Goal: Navigation & Orientation: Understand site structure

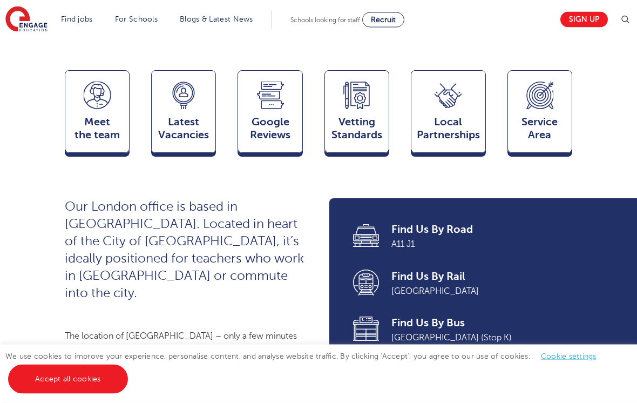
scroll to position [329, 0]
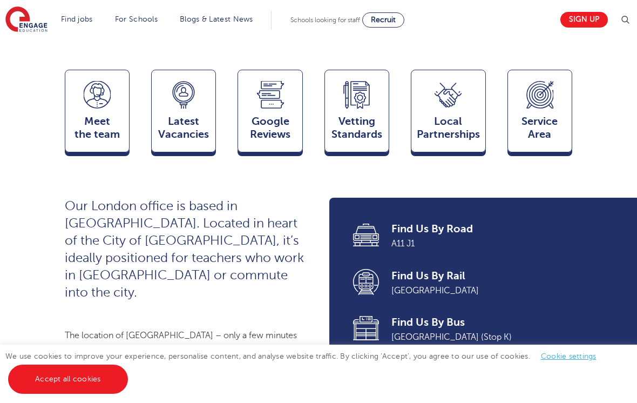
click at [90, 98] on icon at bounding box center [97, 95] width 27 height 28
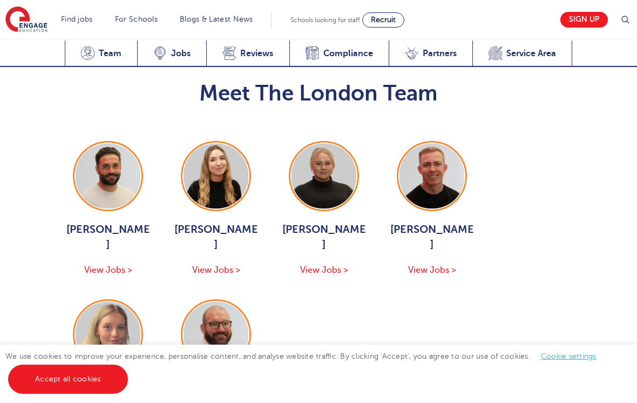
scroll to position [1313, 0]
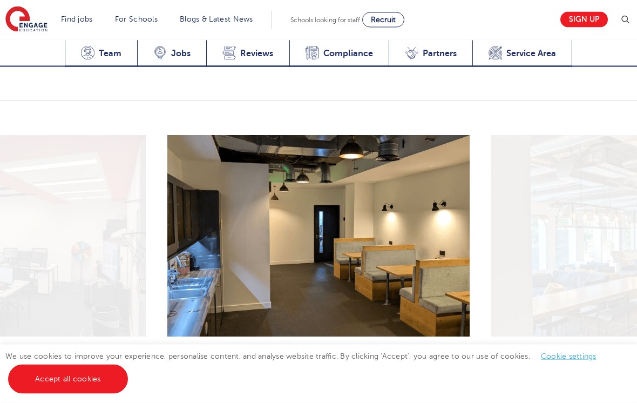
click at [450, 351] on button "Next" at bounding box center [459, 362] width 22 height 22
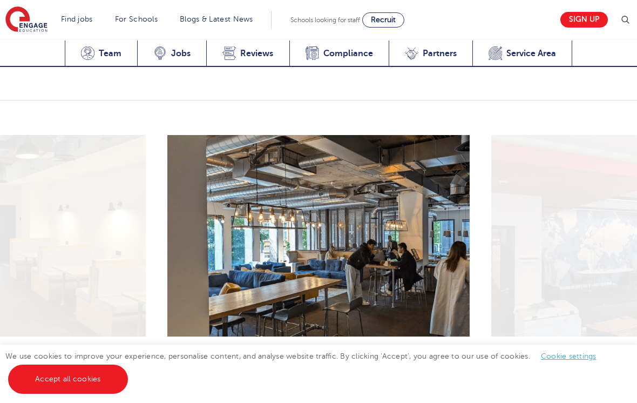
click at [461, 356] on icon "button" at bounding box center [459, 361] width 8 height 10
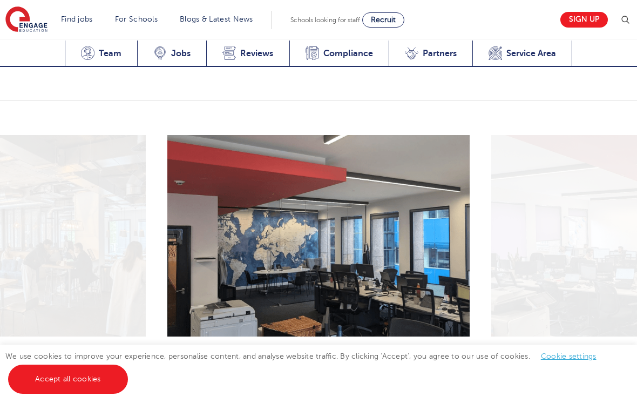
click at [457, 356] on icon "button" at bounding box center [459, 361] width 8 height 10
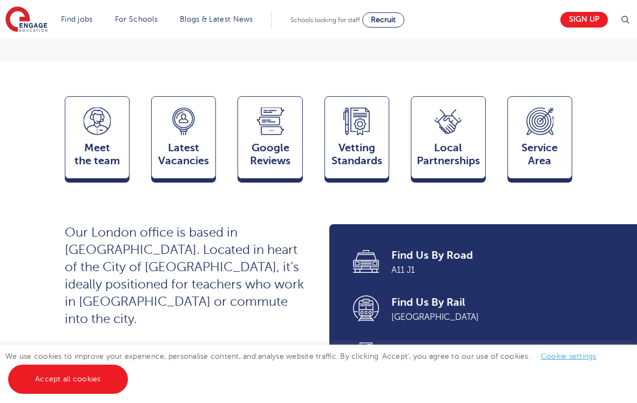
scroll to position [299, 0]
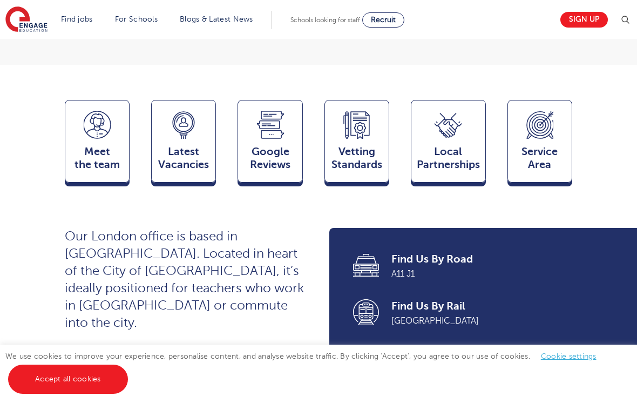
click at [79, 379] on link "Accept all cookies" at bounding box center [68, 378] width 120 height 29
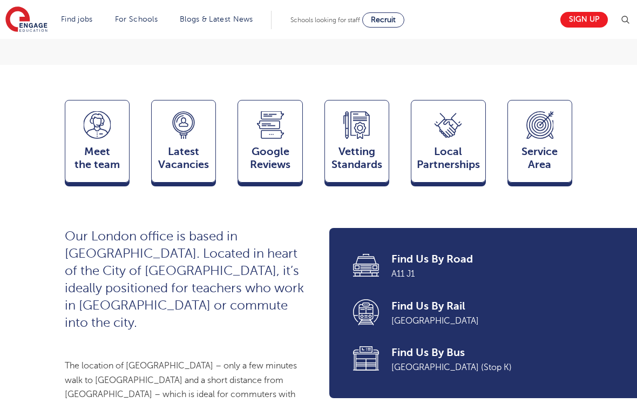
click at [175, 145] on span "Latest Vacancies" at bounding box center [183, 158] width 53 height 26
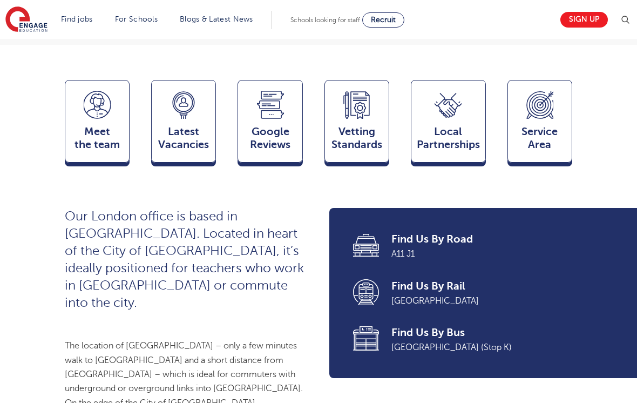
scroll to position [326, 0]
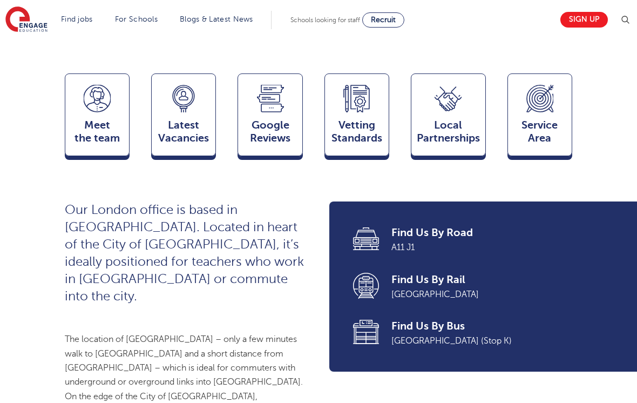
click at [358, 102] on icon at bounding box center [356, 99] width 27 height 28
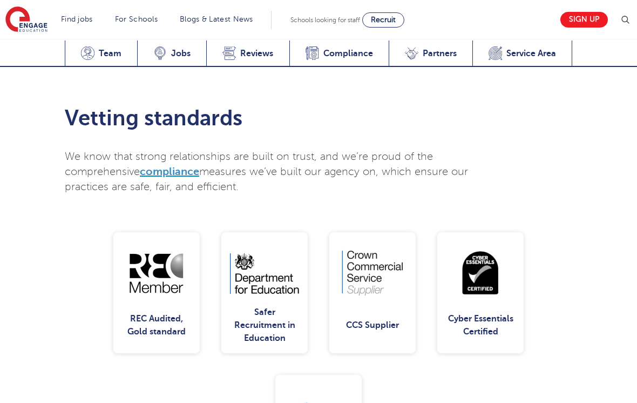
scroll to position [2619, 0]
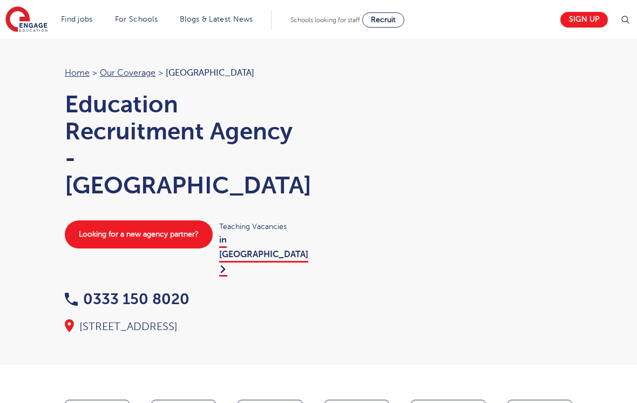
scroll to position [2093, 0]
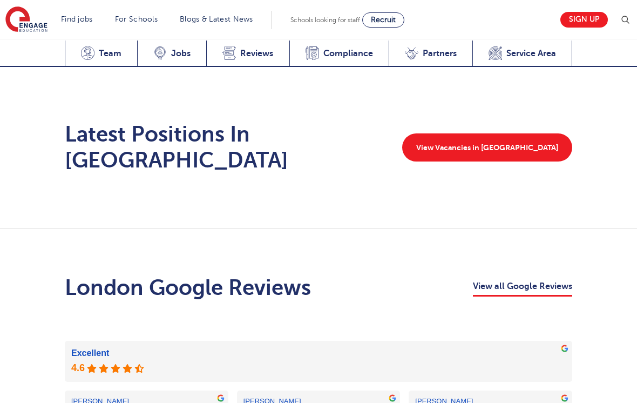
click at [540, 50] on span "Service Area" at bounding box center [531, 53] width 50 height 11
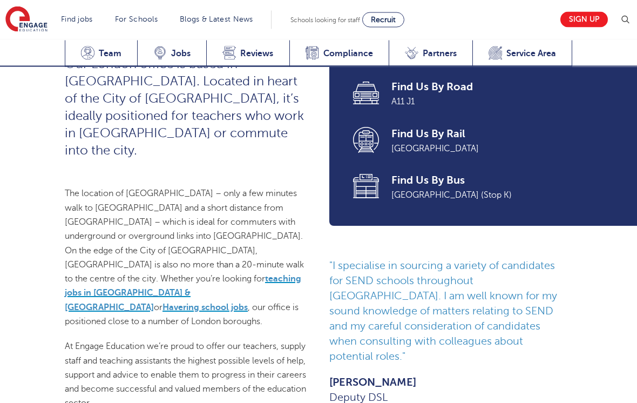
scroll to position [452, 0]
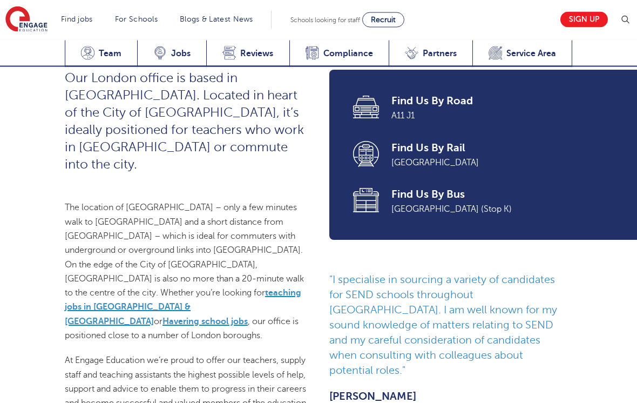
click at [348, 46] on div "Vetting Standards Compliance" at bounding box center [338, 53] width 99 height 26
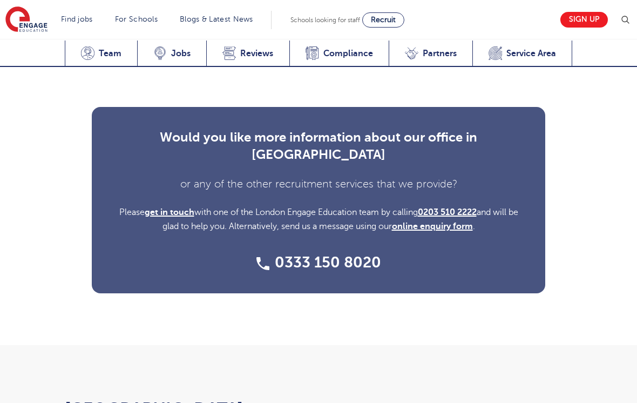
scroll to position [4043, 0]
